Goal: Task Accomplishment & Management: Manage account settings

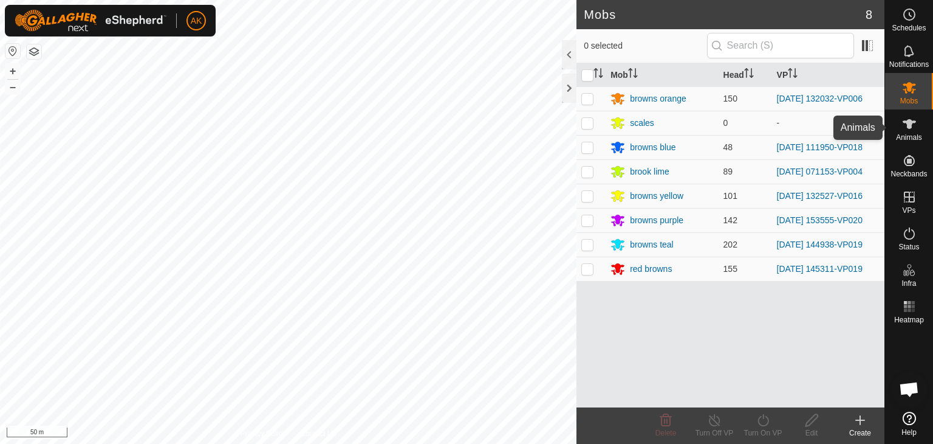
click at [911, 126] on icon at bounding box center [909, 124] width 15 height 15
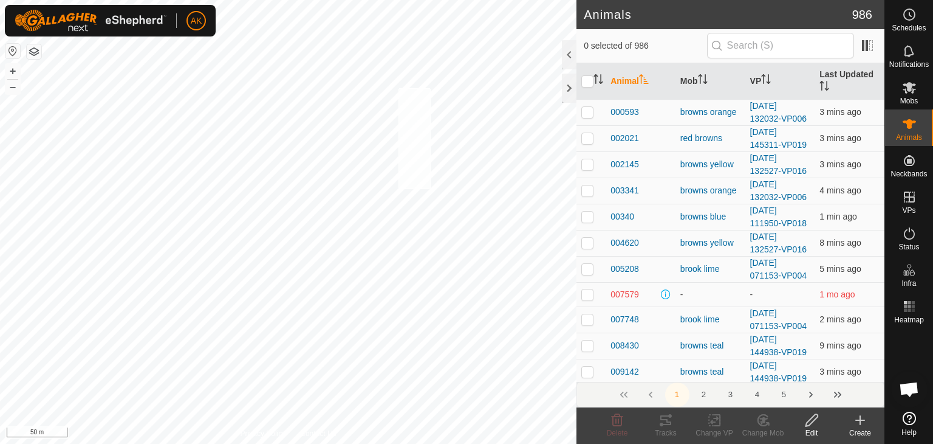
checkbox input "true"
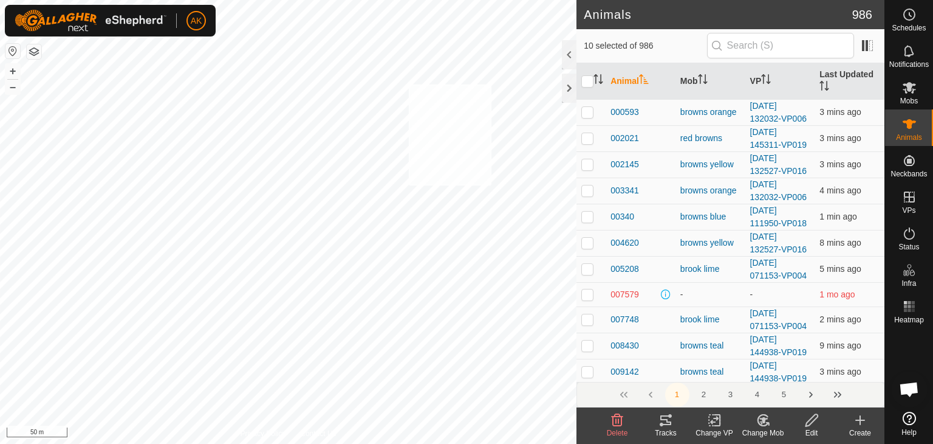
checkbox input "true"
click at [717, 419] on icon at bounding box center [714, 420] width 9 height 8
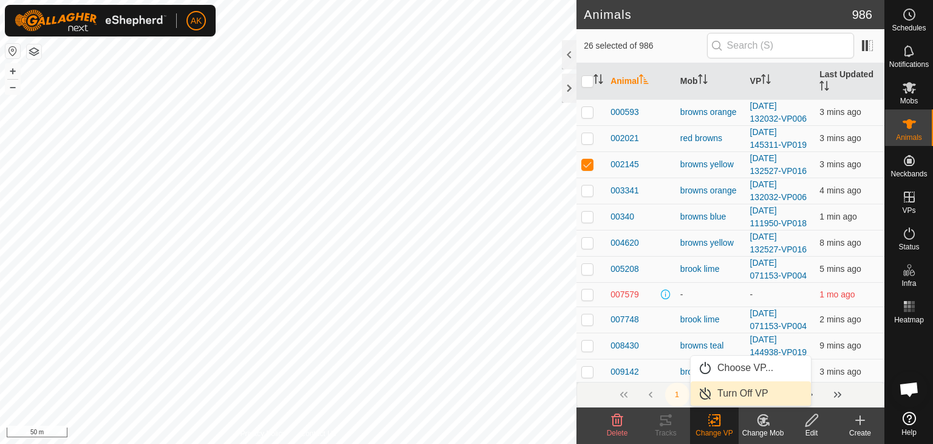
click at [729, 389] on link "Turn Off VP" at bounding box center [751, 393] width 120 height 24
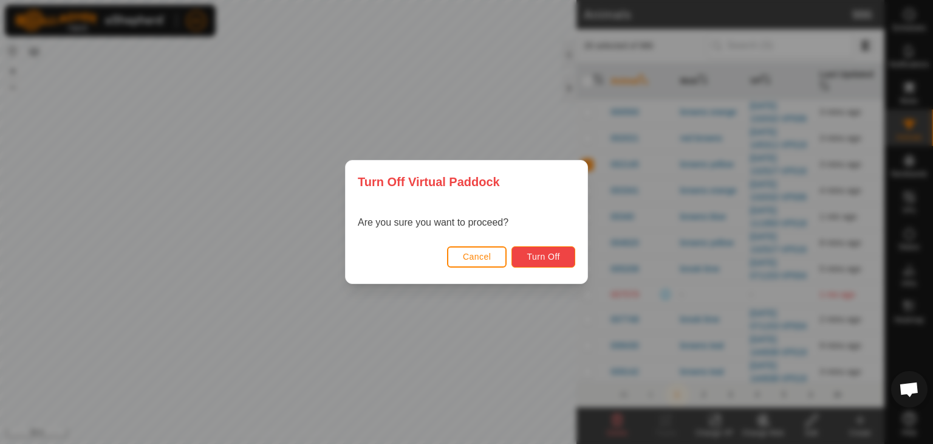
click at [549, 256] on span "Turn Off" at bounding box center [543, 257] width 33 height 10
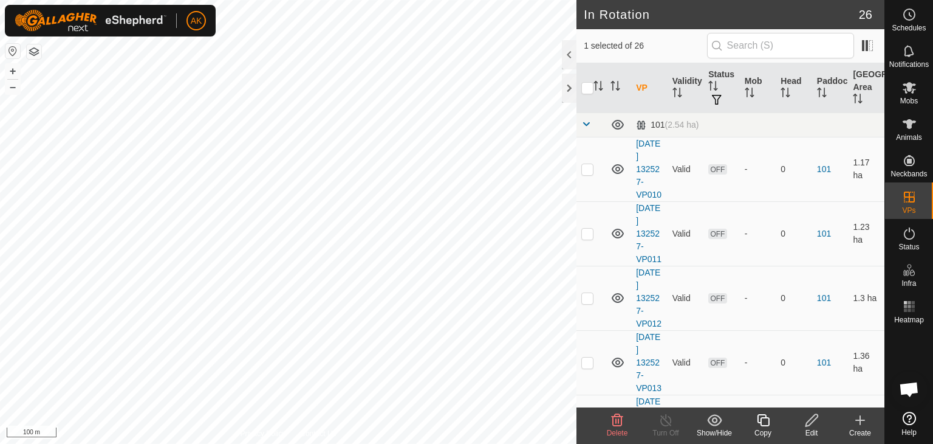
click at [613, 417] on icon at bounding box center [618, 420] width 12 height 12
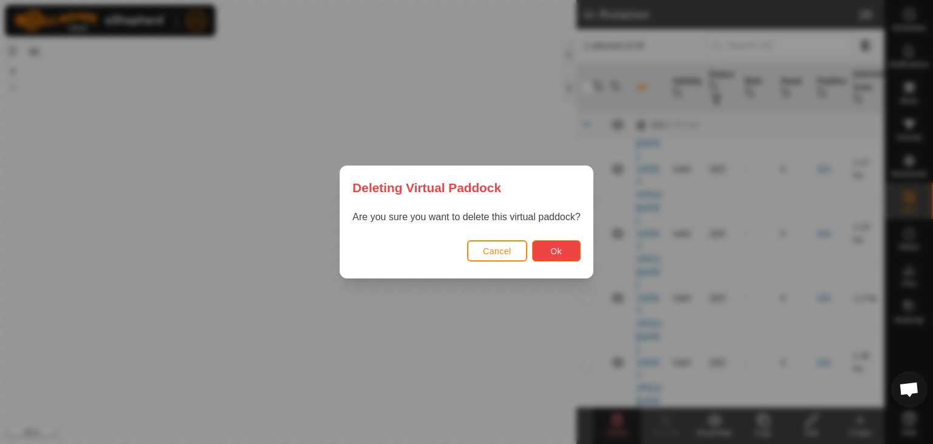
click at [543, 247] on button "Ok" at bounding box center [556, 250] width 49 height 21
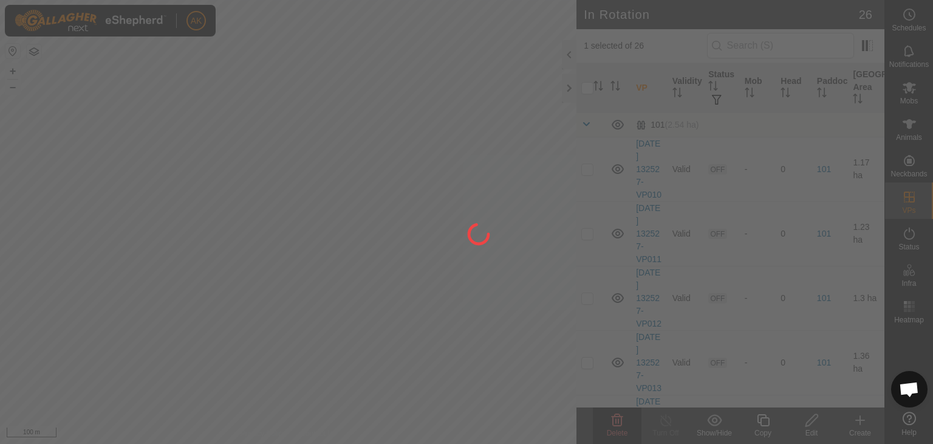
checkbox input "false"
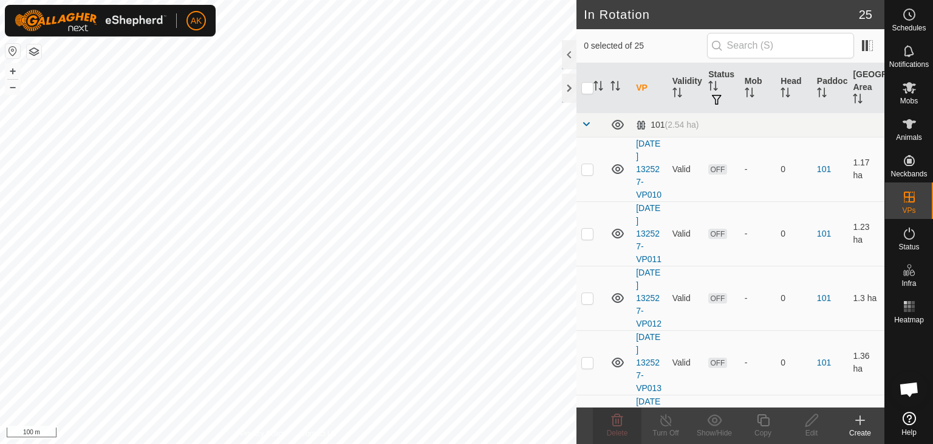
checkbox input "true"
click at [615, 421] on icon at bounding box center [618, 420] width 12 height 12
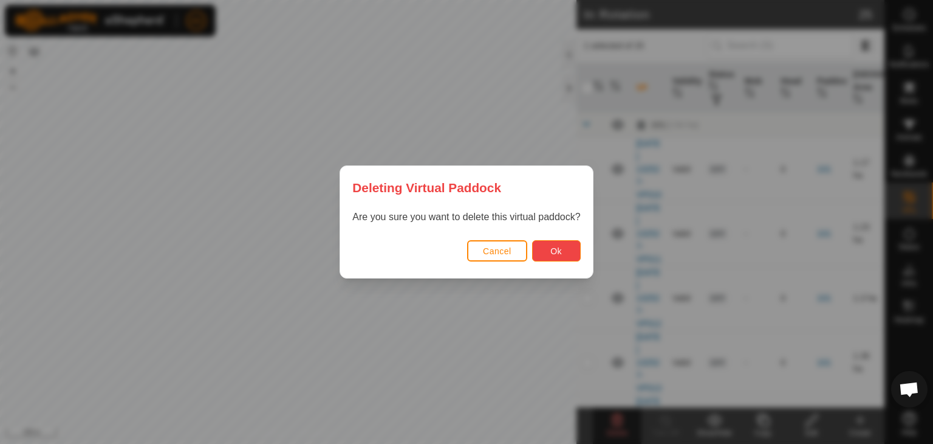
click at [555, 252] on span "Ok" at bounding box center [556, 251] width 12 height 10
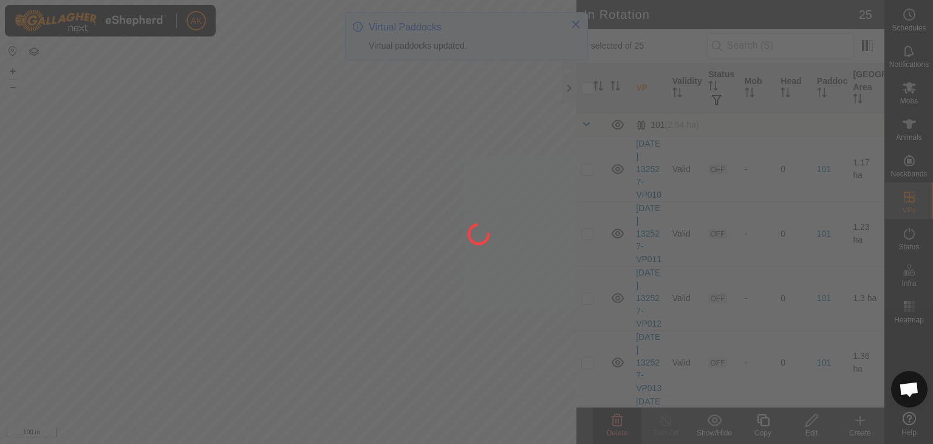
checkbox input "false"
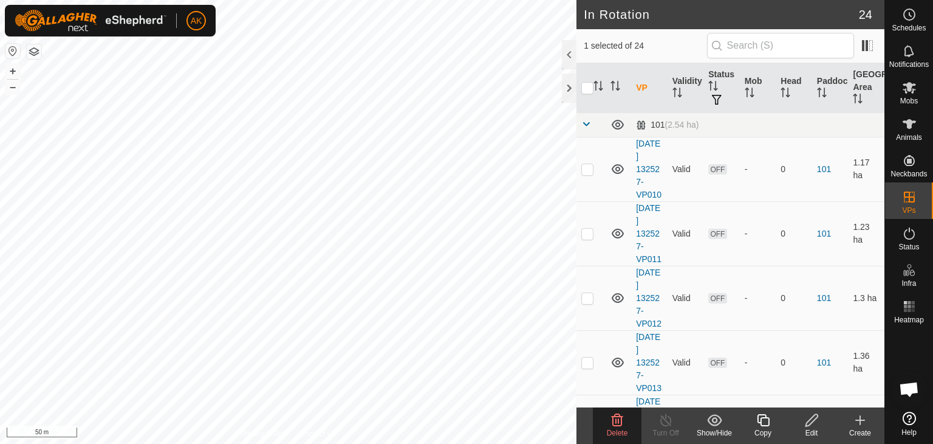
click at [610, 431] on span "Delete" at bounding box center [617, 432] width 21 height 9
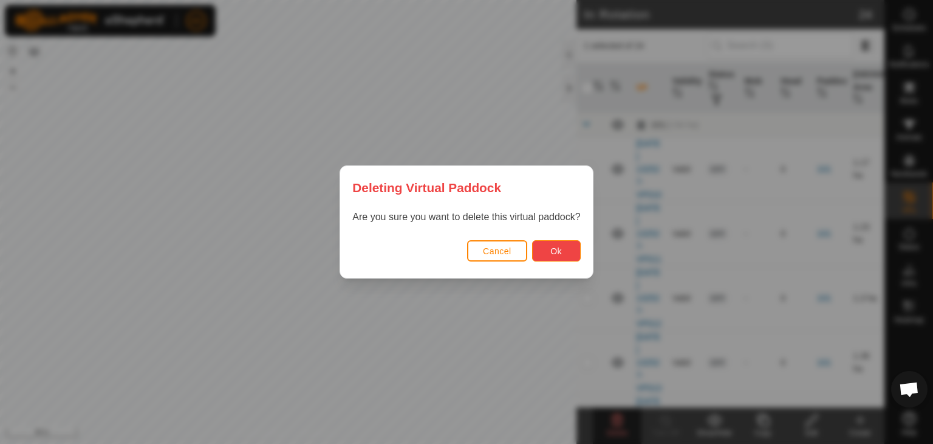
click at [570, 256] on button "Ok" at bounding box center [556, 250] width 49 height 21
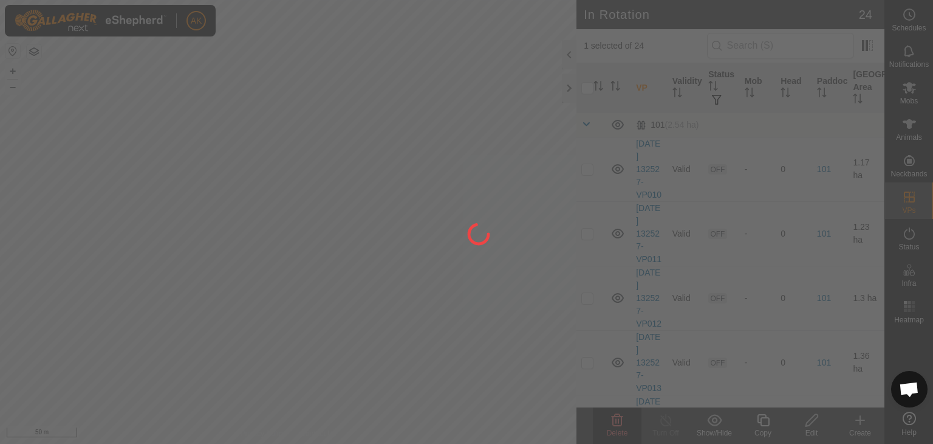
checkbox input "false"
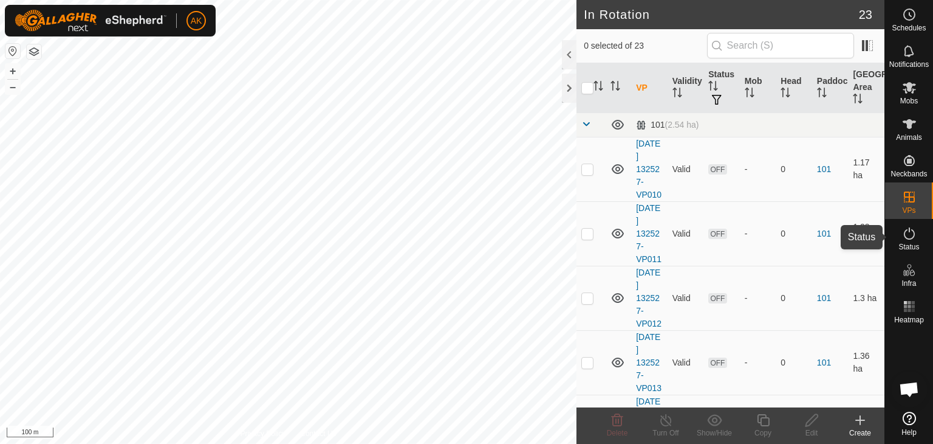
click at [908, 236] on icon at bounding box center [909, 233] width 15 height 15
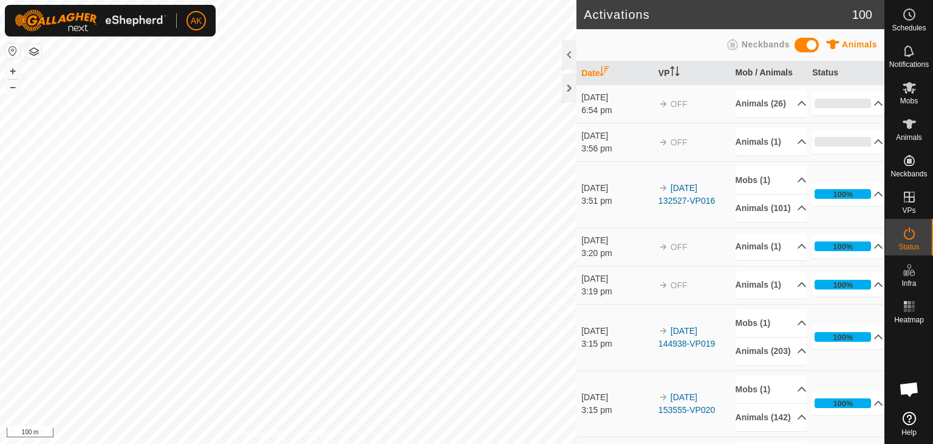
click at [908, 236] on icon at bounding box center [909, 233] width 15 height 15
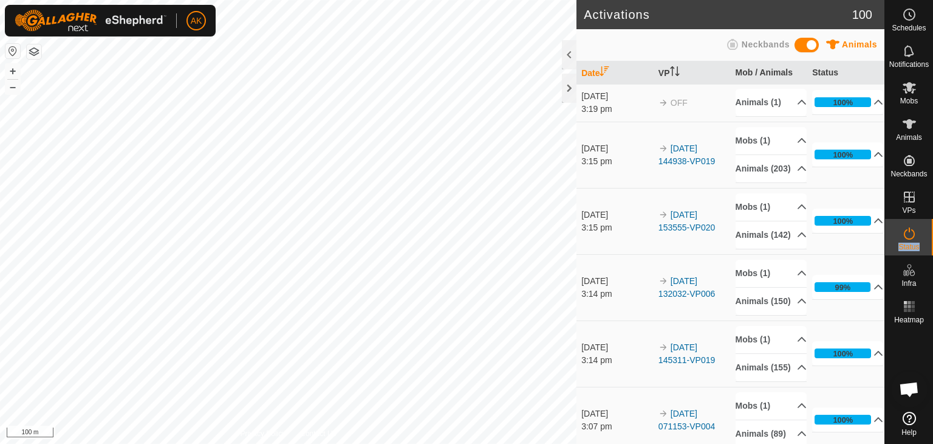
scroll to position [243, 0]
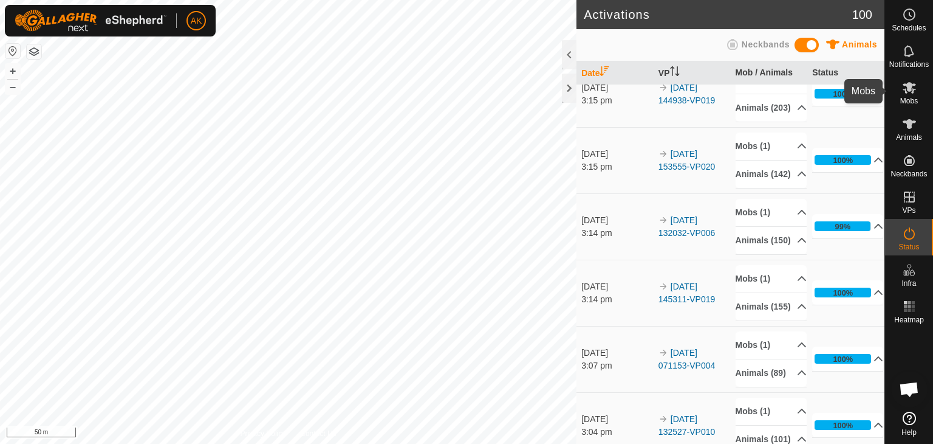
click at [910, 93] on icon at bounding box center [909, 87] width 15 height 15
